Goal: Transaction & Acquisition: Purchase product/service

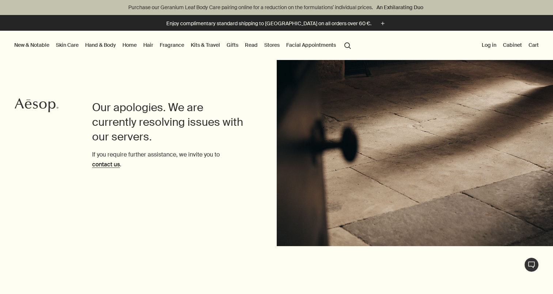
click at [489, 47] on button "Log in" at bounding box center [489, 44] width 18 height 9
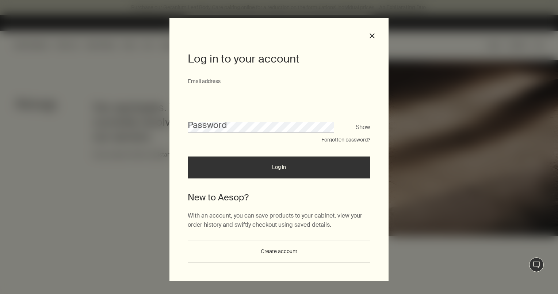
type input "**********"
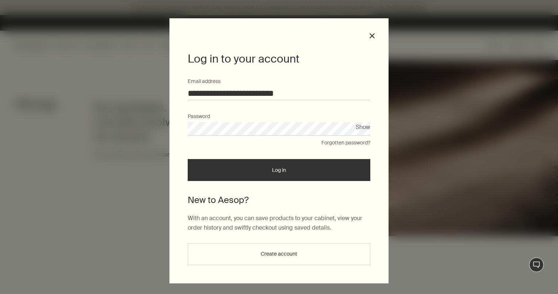
click at [282, 170] on button "Log in" at bounding box center [279, 170] width 183 height 22
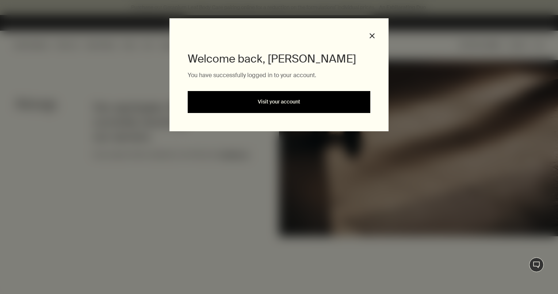
click at [274, 102] on link "Visit your account" at bounding box center [279, 102] width 183 height 22
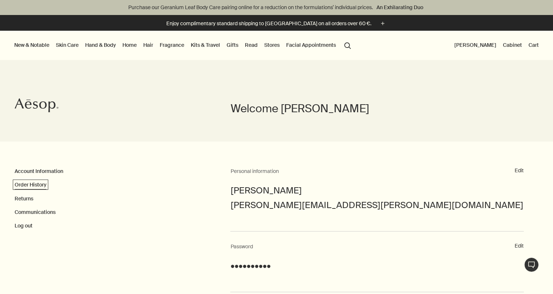
click at [35, 184] on link "Order History" at bounding box center [31, 184] width 32 height 7
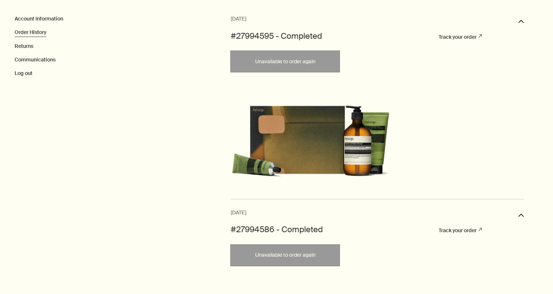
scroll to position [153, 0]
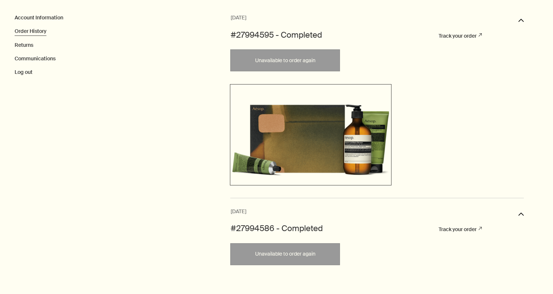
click at [322, 153] on img at bounding box center [311, 134] width 158 height 96
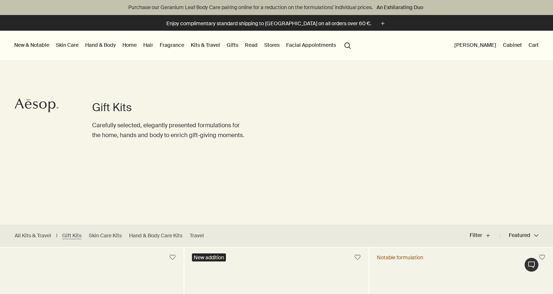
click at [99, 44] on link "Hand & Body" at bounding box center [101, 44] width 34 height 9
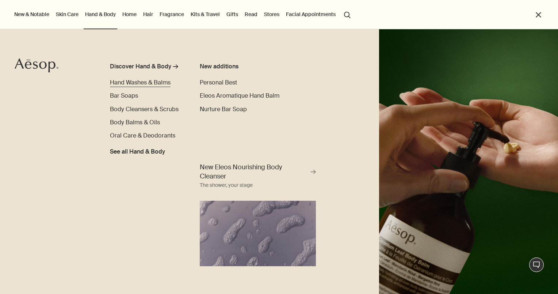
click at [143, 82] on span "Hand Washes & Balms" at bounding box center [140, 83] width 61 height 8
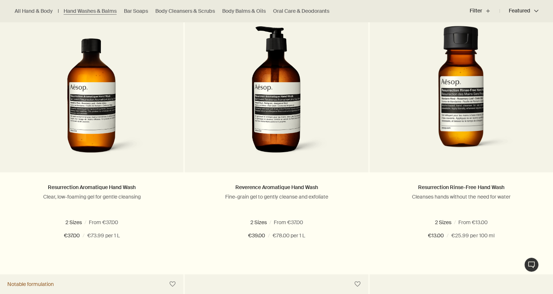
scroll to position [518, 0]
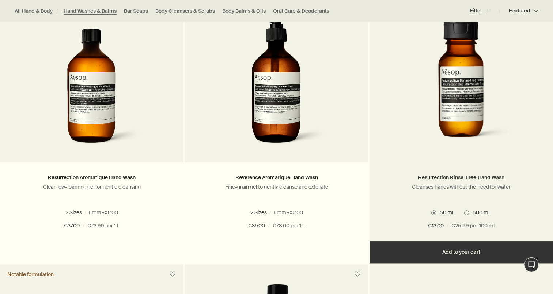
click at [464, 174] on link "Resurrection Rinse-Free Hand Wash" at bounding box center [461, 177] width 86 height 7
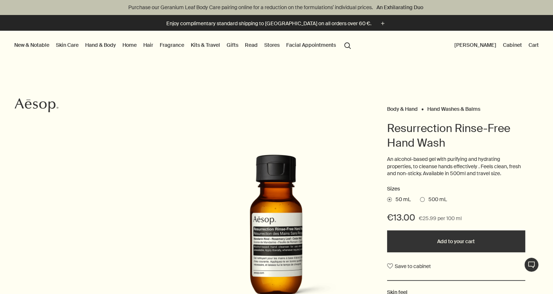
click at [209, 44] on link "Kits & Travel" at bounding box center [205, 44] width 32 height 9
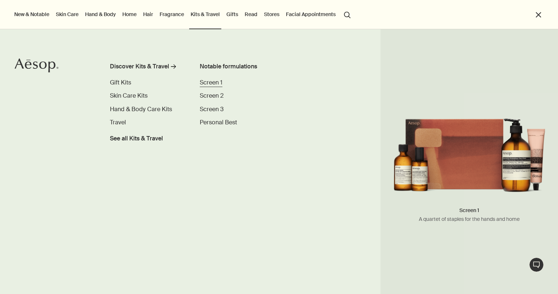
click at [210, 84] on span "Screen 1" at bounding box center [211, 83] width 23 height 8
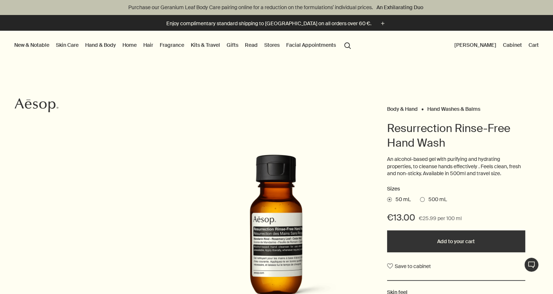
click at [206, 46] on link "Kits & Travel" at bounding box center [205, 44] width 32 height 9
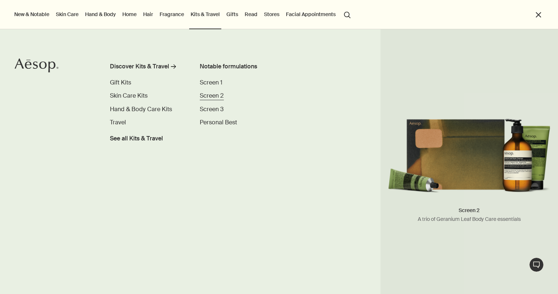
click at [208, 95] on span "Screen 2" at bounding box center [212, 96] width 24 height 8
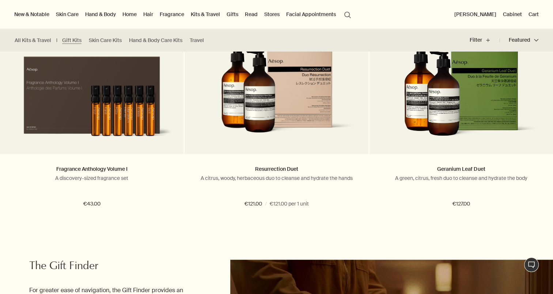
scroll to position [734, 0]
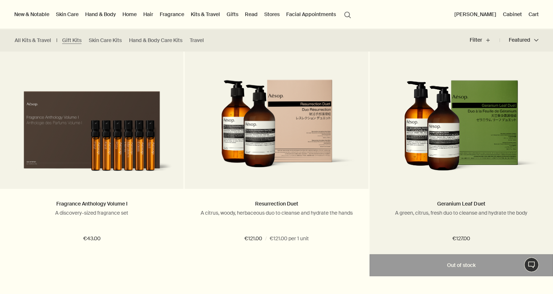
click at [472, 131] on img at bounding box center [460, 128] width 161 height 98
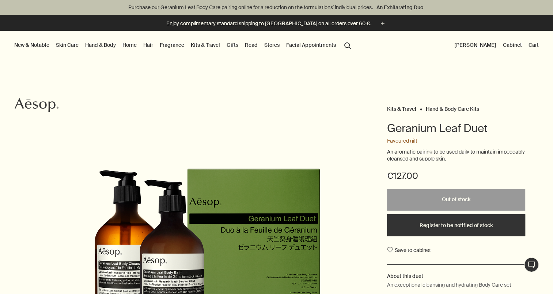
click at [346, 44] on button "search Search" at bounding box center [347, 45] width 13 height 14
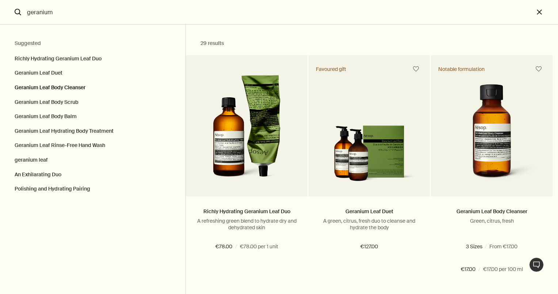
click at [79, 88] on button "Geranium Leaf Body Cleanser" at bounding box center [93, 87] width 186 height 15
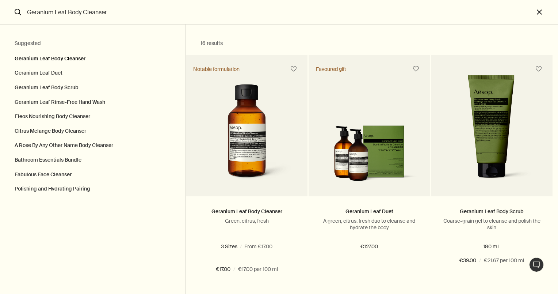
click at [79, 88] on button "Geranium Leaf Body Scrub" at bounding box center [93, 87] width 186 height 15
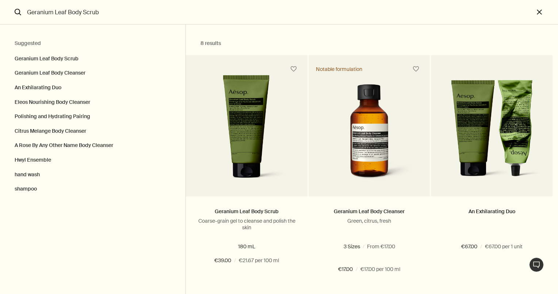
click at [110, 13] on input "Geranium Leaf Body Scrub" at bounding box center [279, 12] width 510 height 24
click at [113, 12] on input "Geranium Leaf Body Scrub" at bounding box center [279, 12] width 510 height 24
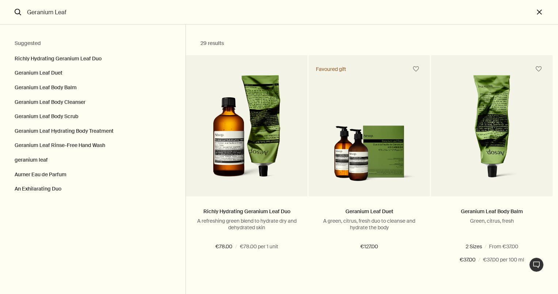
type input "Geranium Leaf"
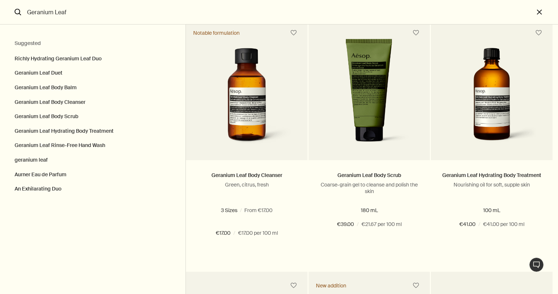
scroll to position [288, 0]
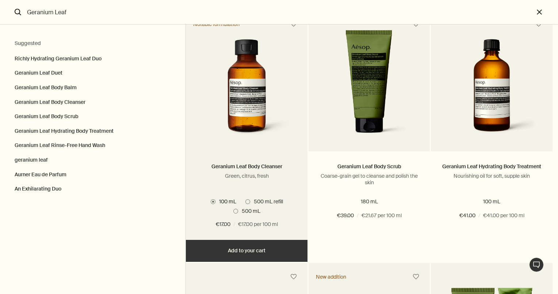
click at [234, 210] on span "Search" at bounding box center [235, 211] width 5 height 5
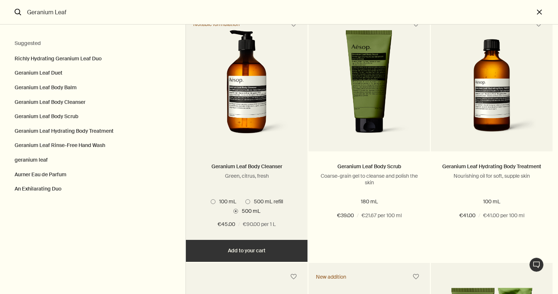
click at [247, 202] on span "Search" at bounding box center [248, 201] width 5 height 5
click at [238, 253] on button "Add Add to your cart" at bounding box center [247, 251] width 122 height 22
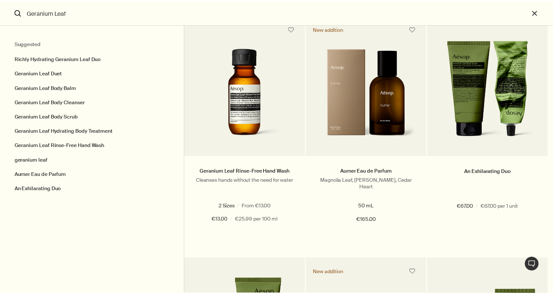
scroll to position [541, 0]
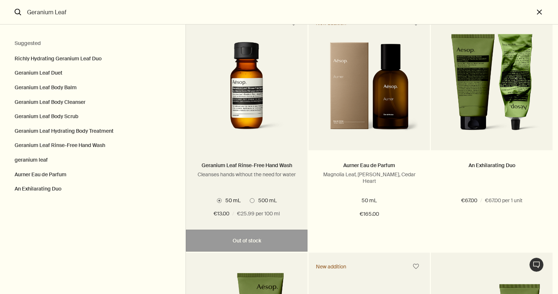
click at [252, 201] on span "Search" at bounding box center [252, 200] width 5 height 5
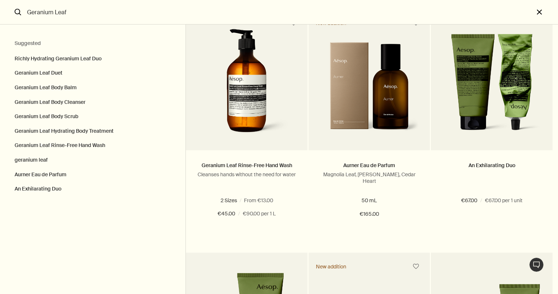
click at [539, 11] on button "close" at bounding box center [546, 12] width 24 height 24
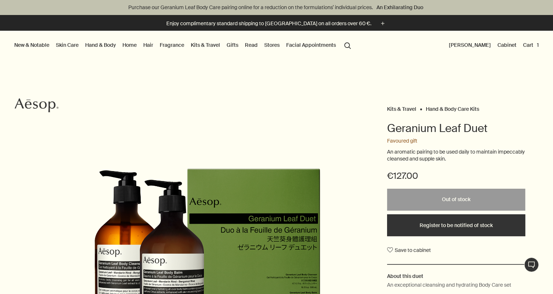
click at [533, 44] on button "Cart 1" at bounding box center [530, 44] width 19 height 9
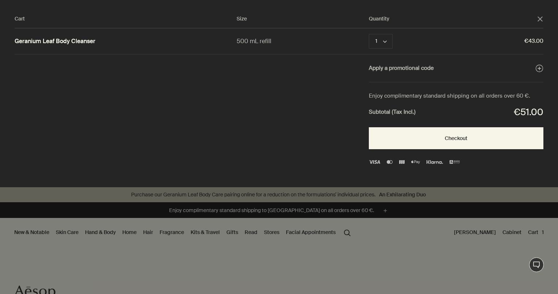
click at [468, 107] on div "Subtotal (Tax Incl.) €51.00" at bounding box center [456, 112] width 175 height 16
